Goal: Check status: Check status

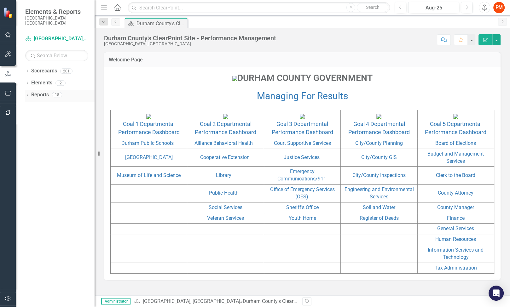
click at [42, 91] on link "Reports" at bounding box center [40, 94] width 18 height 7
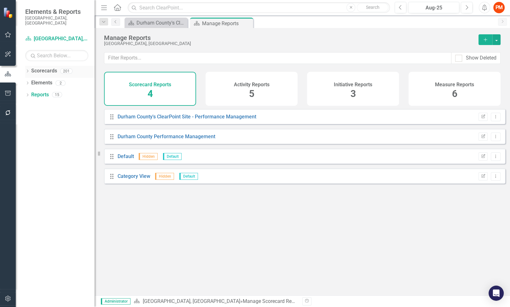
click at [57, 67] on div "Scorecards 201" at bounding box center [62, 72] width 63 height 12
click at [4, 298] on button "button" at bounding box center [8, 299] width 14 height 13
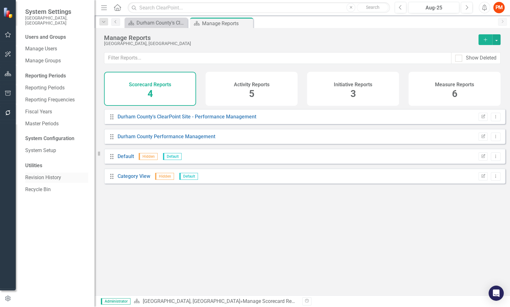
click at [63, 174] on link "Revision History" at bounding box center [56, 177] width 63 height 7
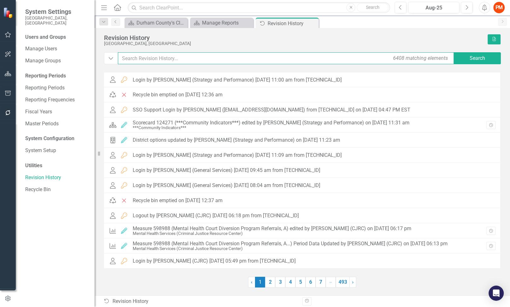
click at [291, 61] on input "text" at bounding box center [286, 58] width 337 height 12
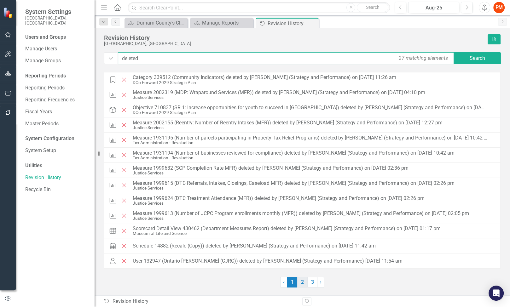
type input "deleted"
click at [301, 284] on link "2" at bounding box center [302, 282] width 10 height 11
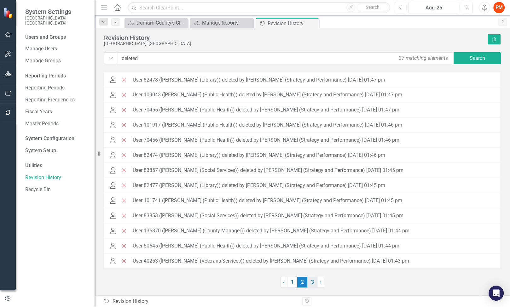
click at [311, 284] on link "3" at bounding box center [312, 282] width 10 height 11
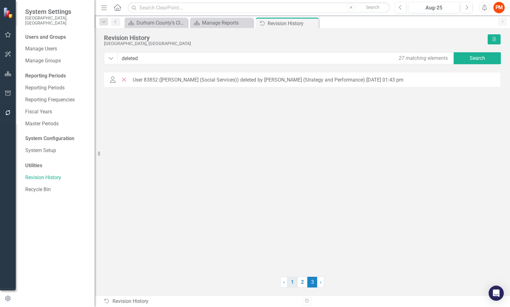
click at [295, 283] on link "1" at bounding box center [292, 282] width 10 height 11
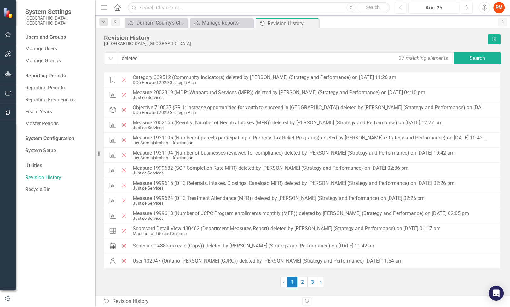
click at [247, 41] on div "Revision History" at bounding box center [294, 37] width 381 height 7
click at [312, 21] on icon "Close" at bounding box center [313, 23] width 6 height 5
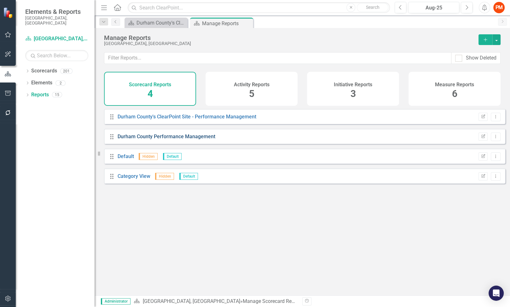
click at [145, 140] on link "Durham County Performance Management" at bounding box center [167, 137] width 98 height 6
